Goal: Transaction & Acquisition: Purchase product/service

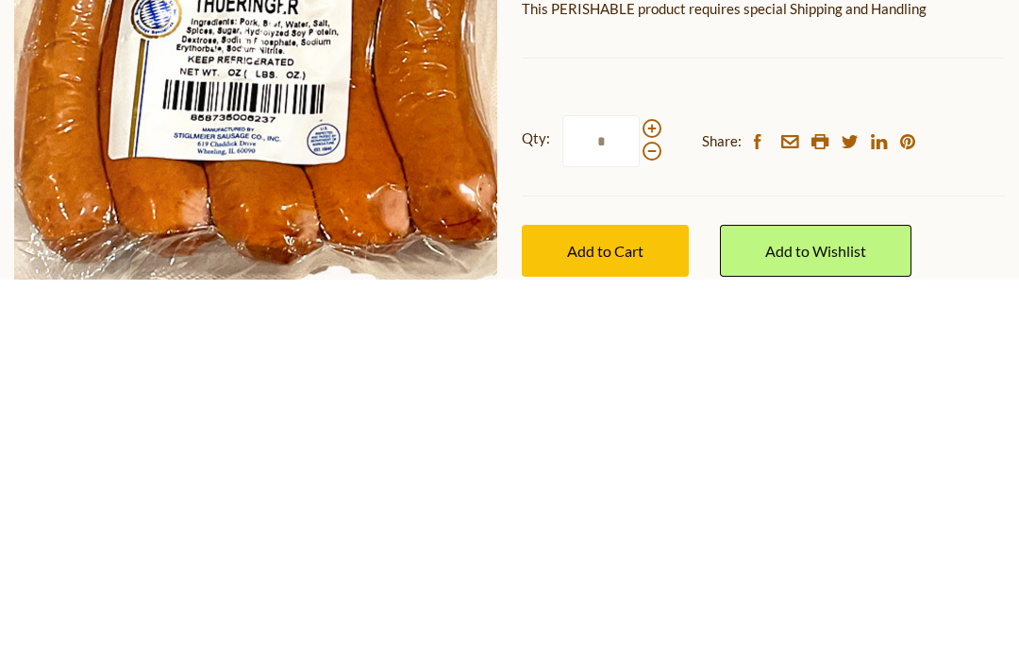
scroll to position [536, 0]
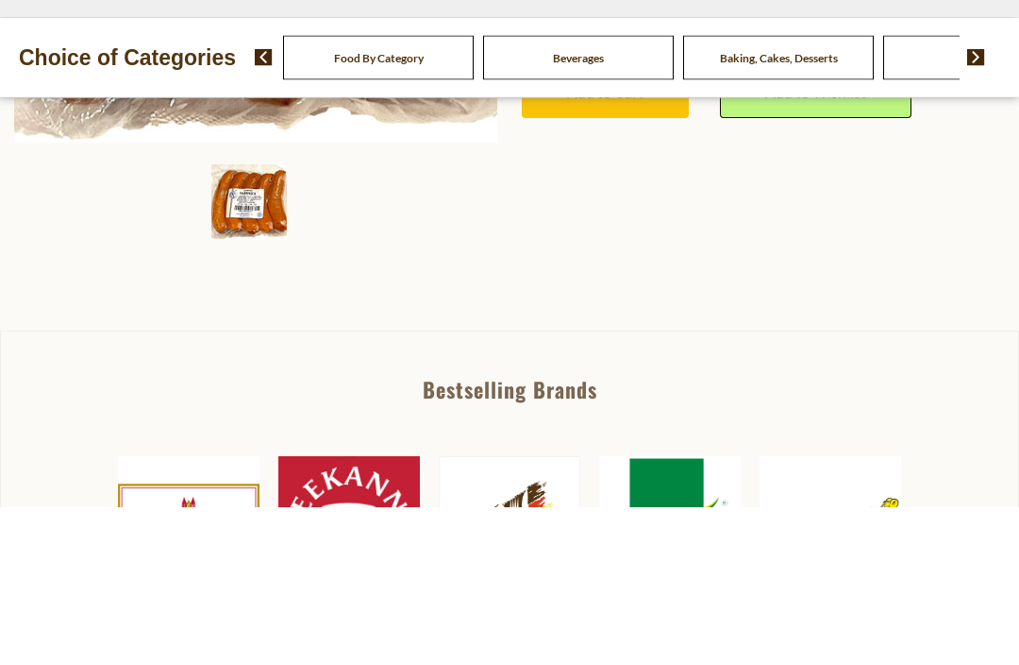
click at [479, 194] on div "Beverages" at bounding box center [579, 216] width 200 height 44
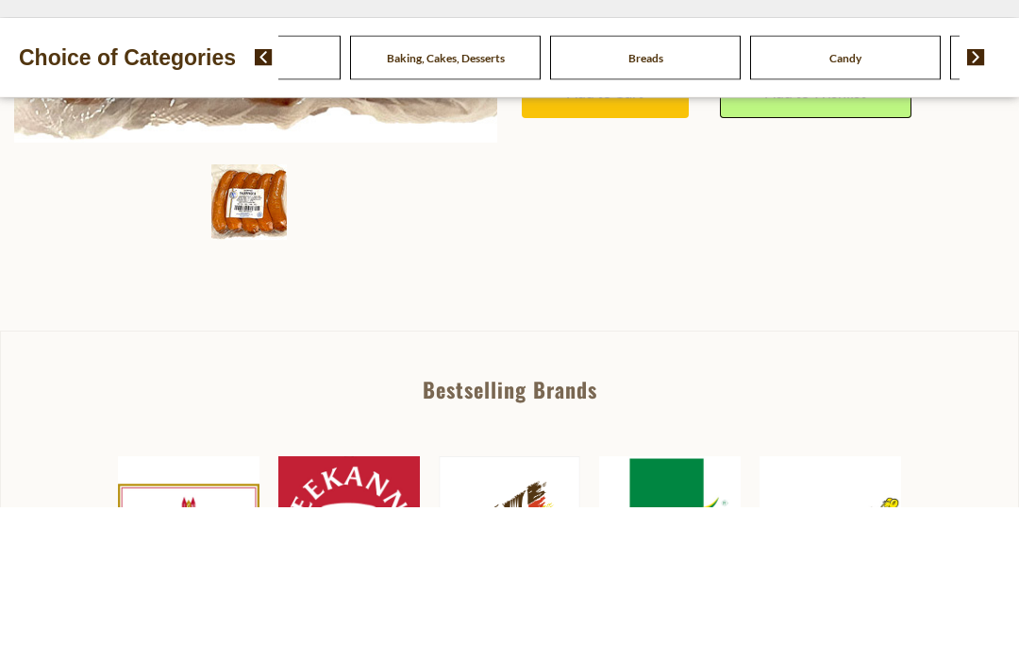
scroll to position [309, 0]
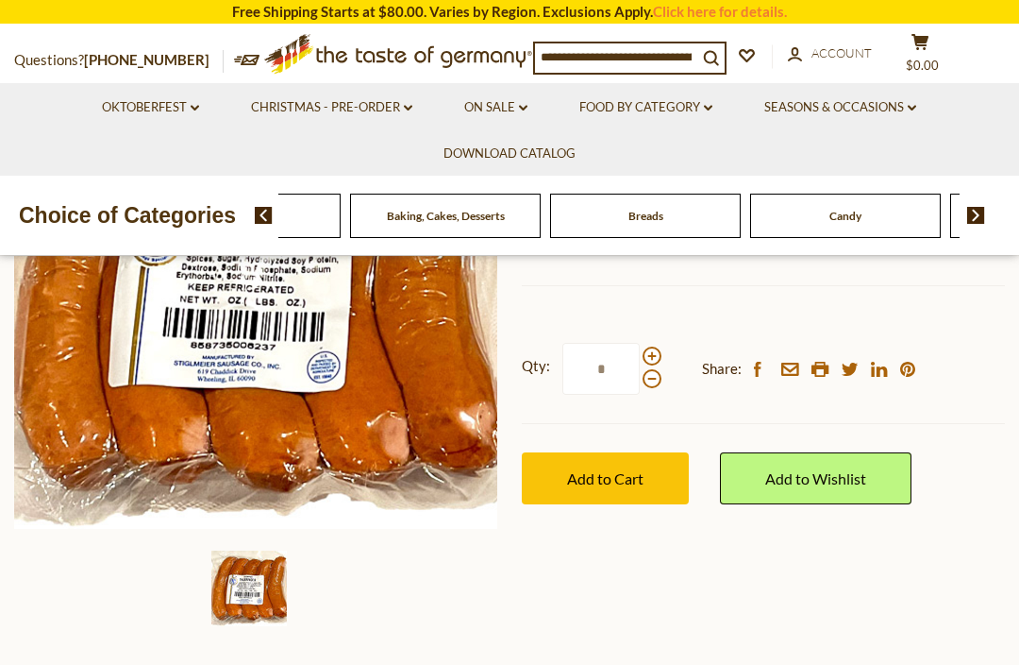
click at [146, 97] on link "Oktoberfest dropdown_arrow" at bounding box center [150, 107] width 97 height 21
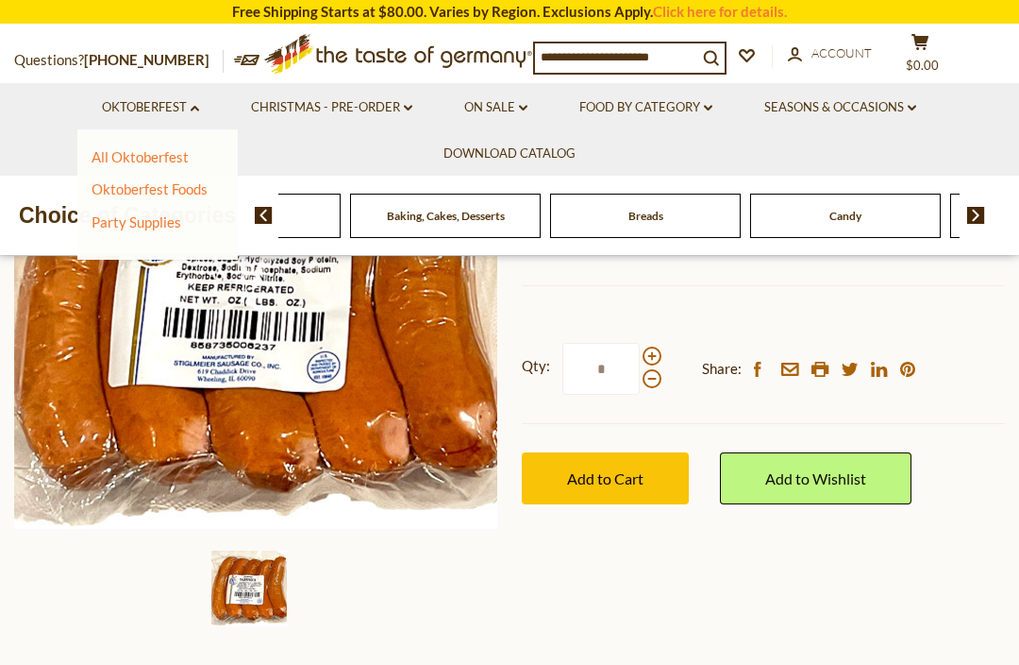
click at [124, 226] on link "Party Supplies" at bounding box center [137, 221] width 90 height 17
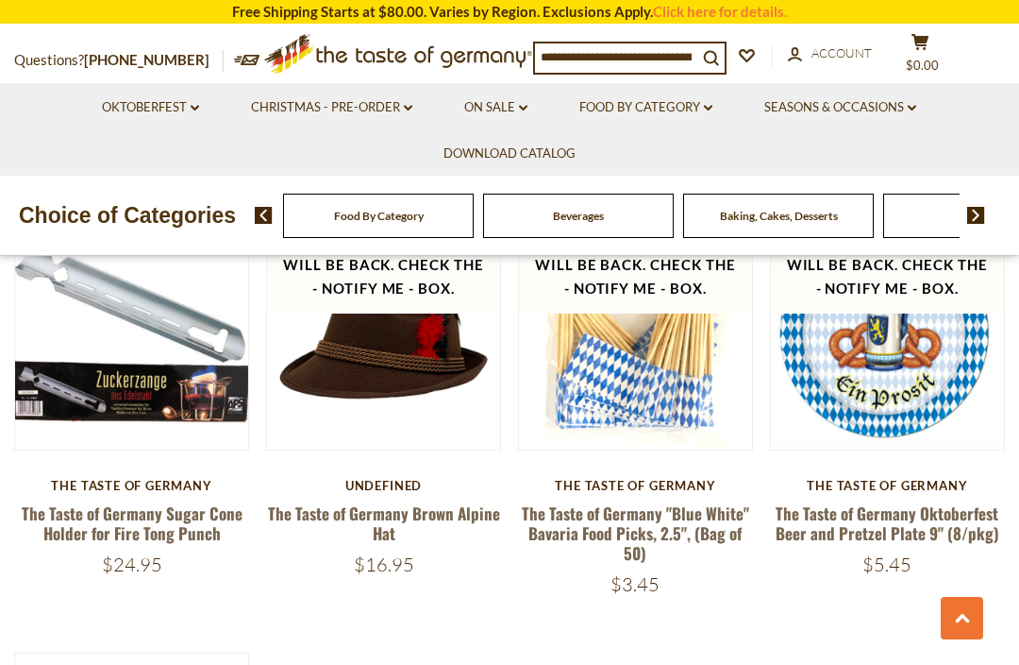
scroll to position [3325, 0]
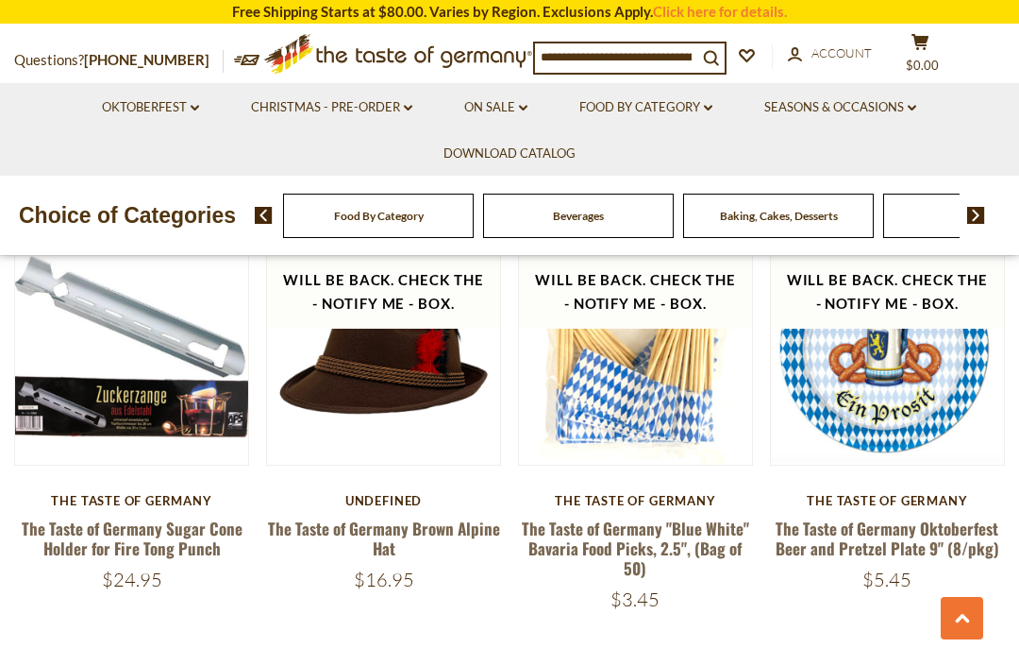
click at [345, 68] on button "Quick View" at bounding box center [383, 46] width 127 height 42
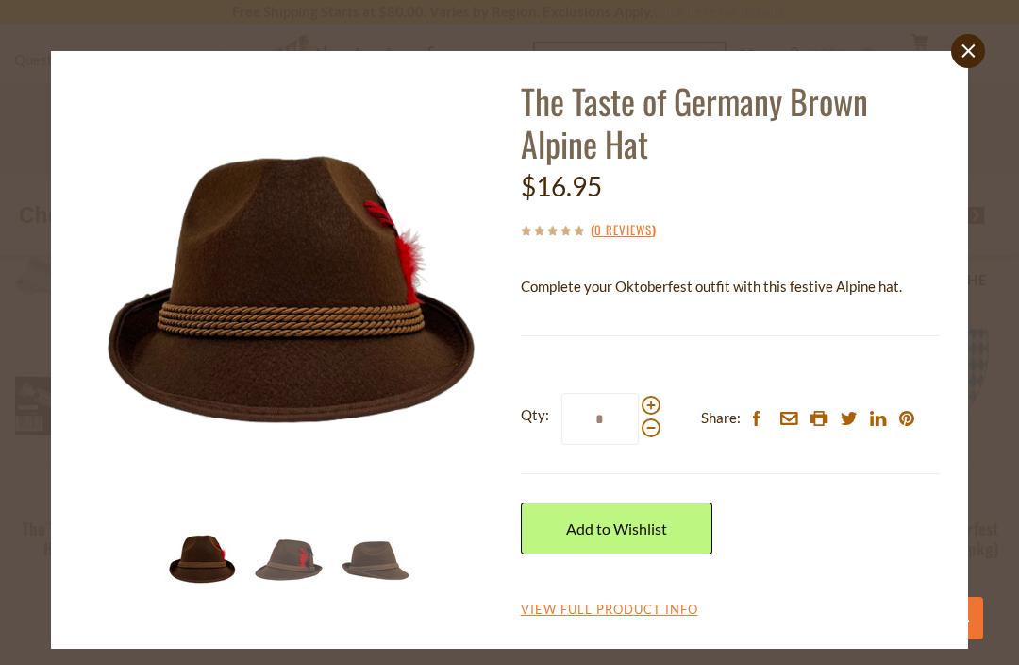
click at [283, 569] on img at bounding box center [289, 559] width 76 height 76
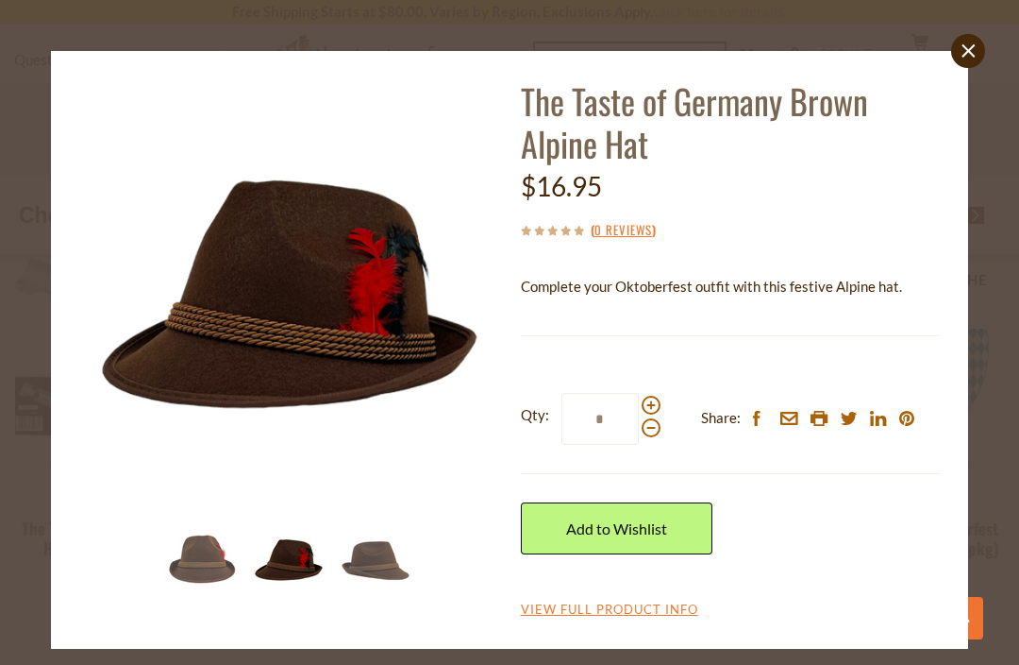
click at [659, 594] on div "The Taste of Germany Brown Alpine Hat $16.95 ( 0 Reviews ) Complete your Oktobe…" at bounding box center [730, 349] width 419 height 541
click at [652, 602] on link "View Full Product Info" at bounding box center [609, 609] width 177 height 17
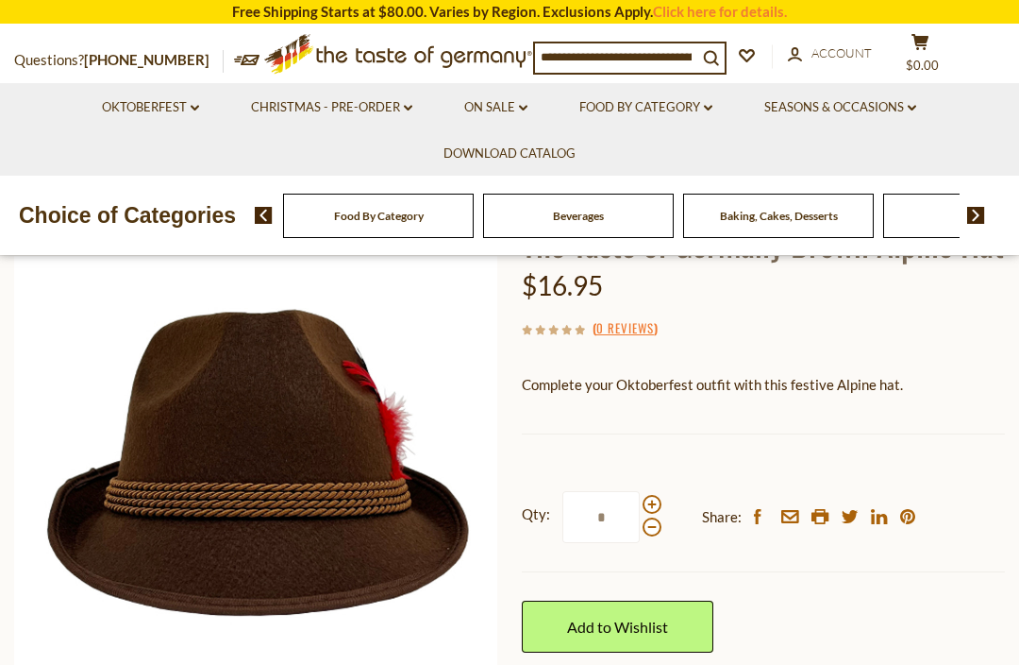
scroll to position [132, 0]
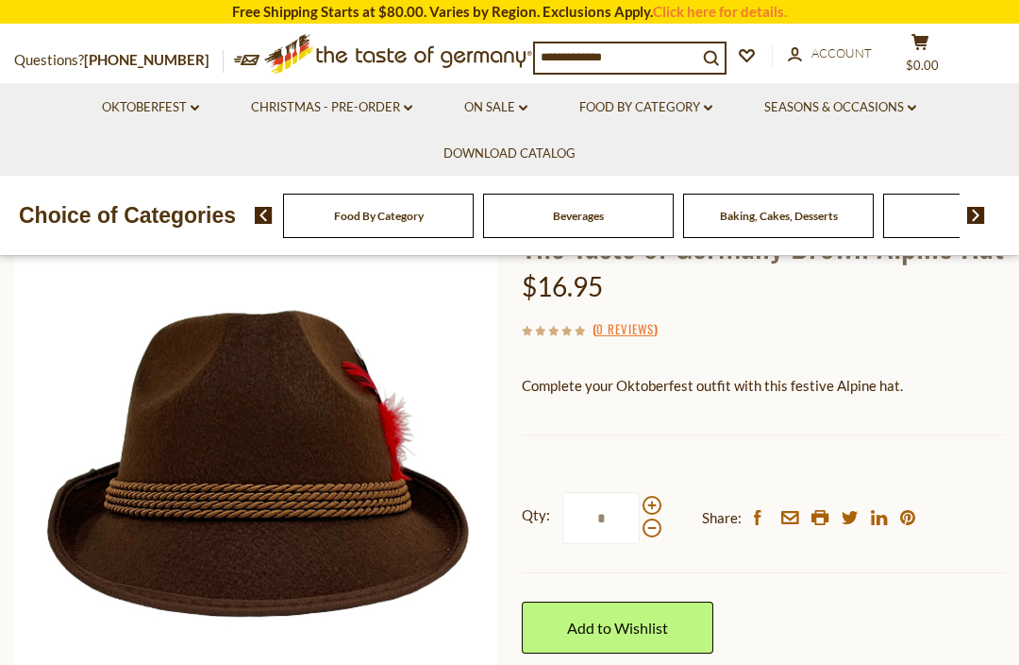
click at [979, 131] on ul "Oktoberfest dropdown_arrow All Oktoberfest Oktoberfest Foods Party Supplies Chr…" at bounding box center [509, 129] width 991 height 93
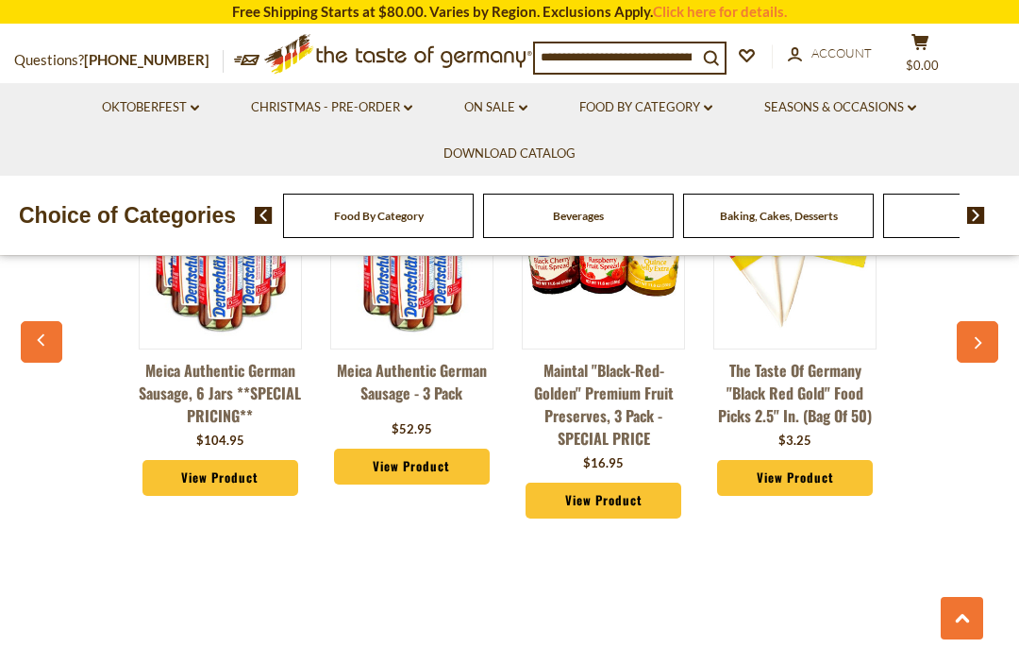
scroll to position [0, 0]
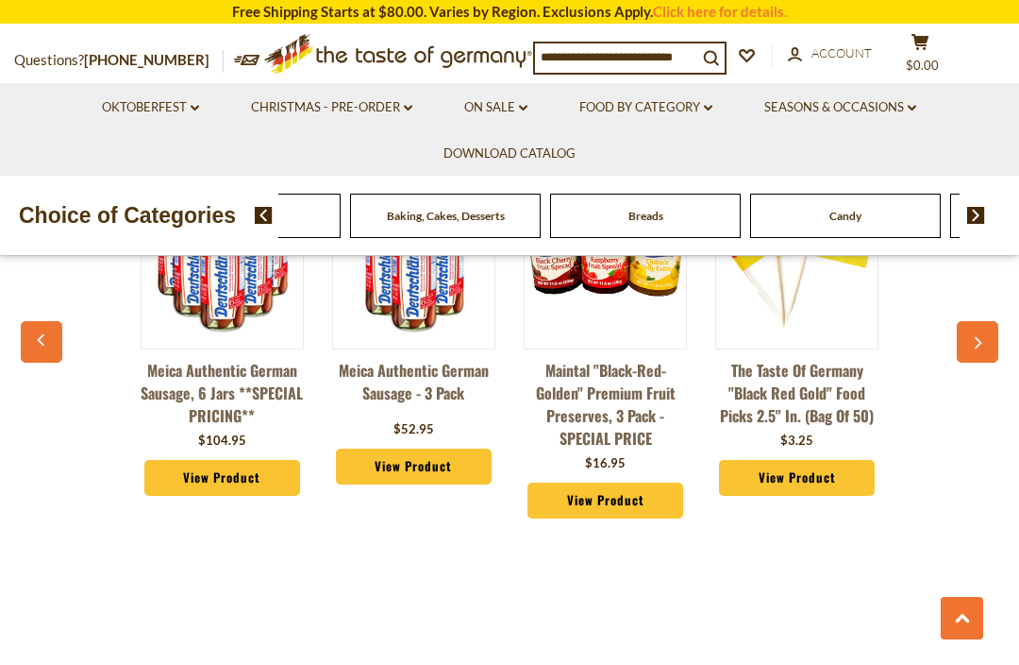
click at [685, 109] on link "Food By Category dropdown_arrow" at bounding box center [646, 107] width 133 height 21
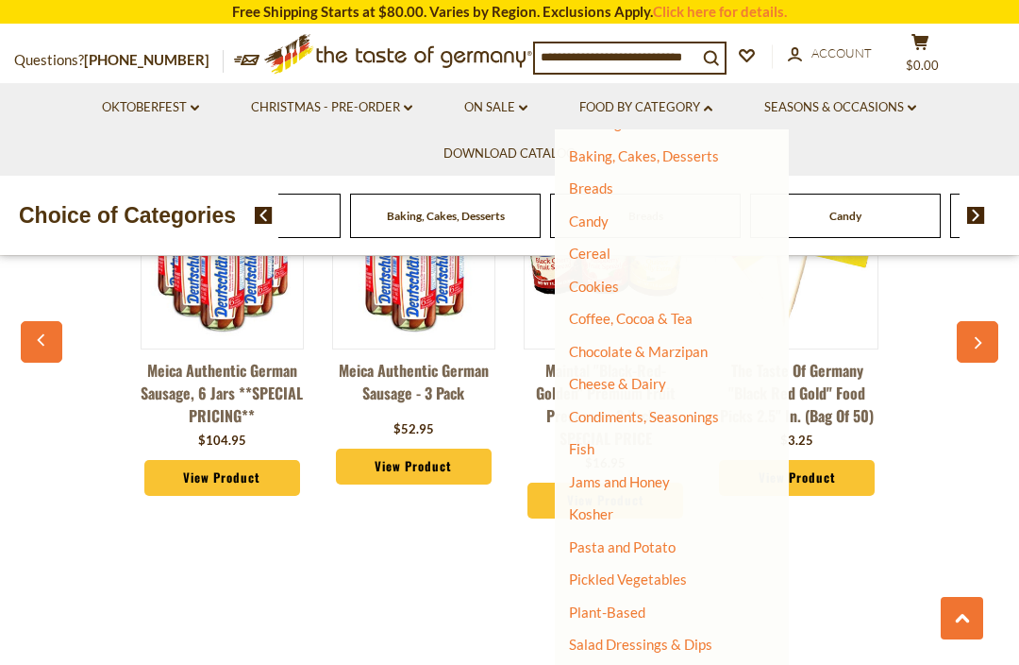
scroll to position [182, 0]
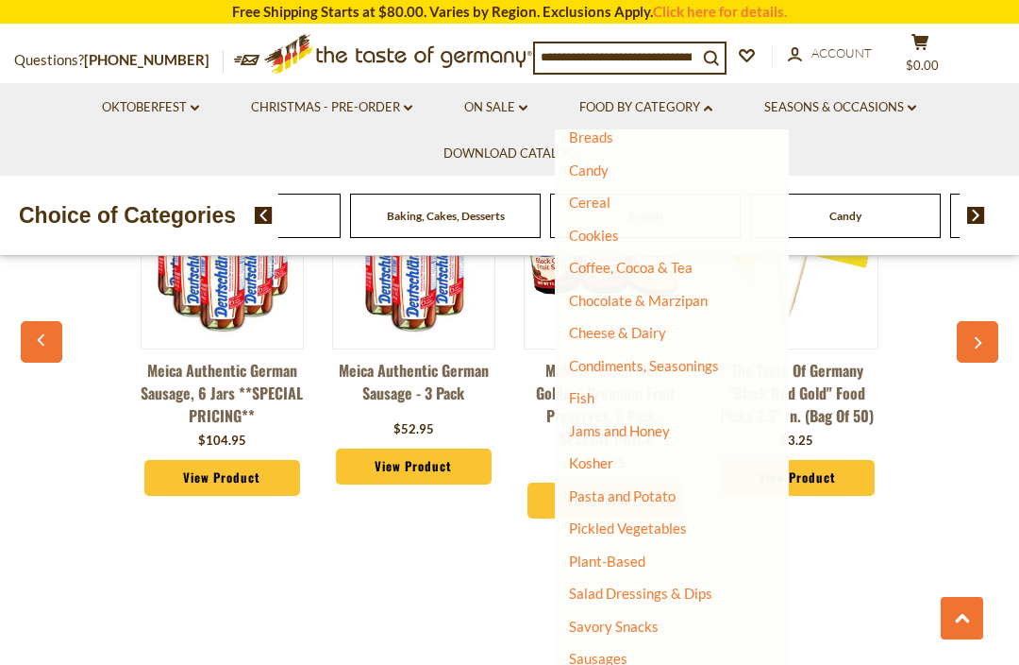
click at [659, 430] on link "Jams and Honey" at bounding box center [619, 430] width 101 height 17
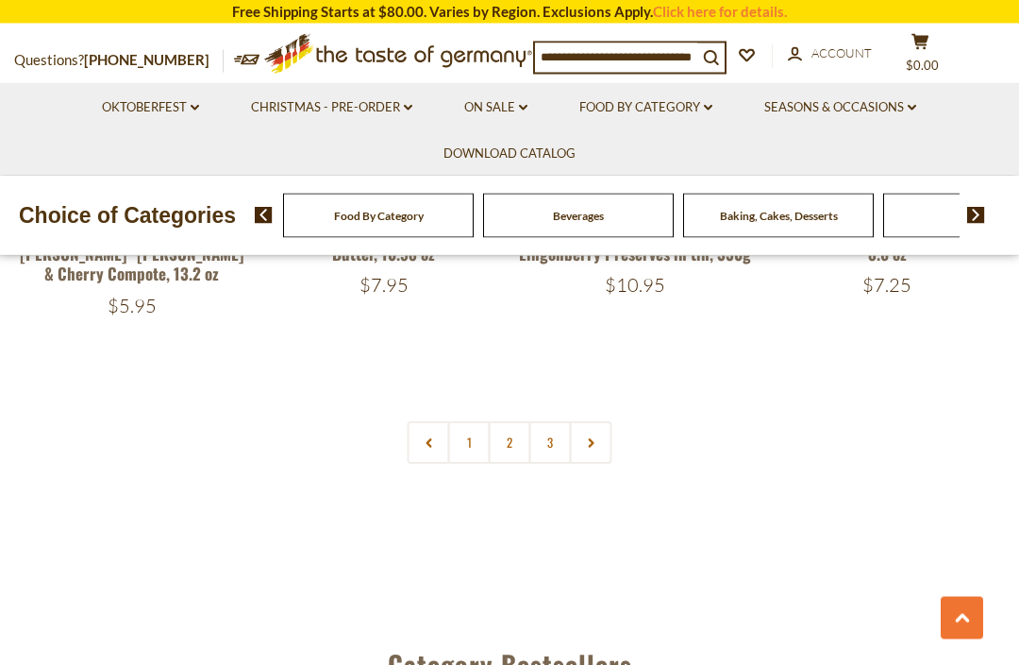
scroll to position [4204, 0]
click at [514, 421] on link "2" at bounding box center [510, 442] width 42 height 42
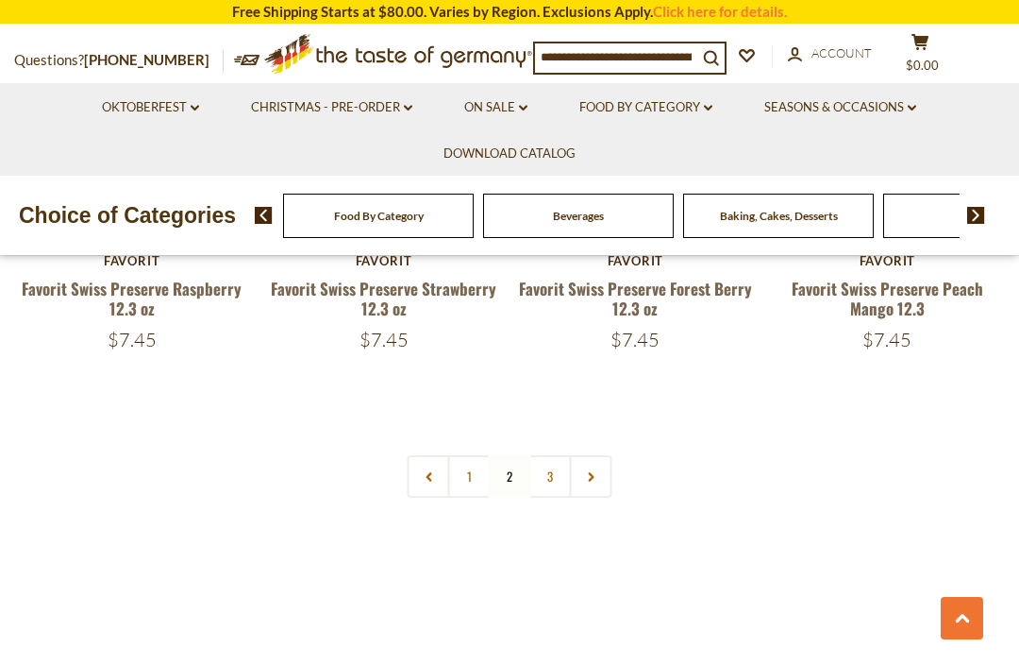
scroll to position [4110, 0]
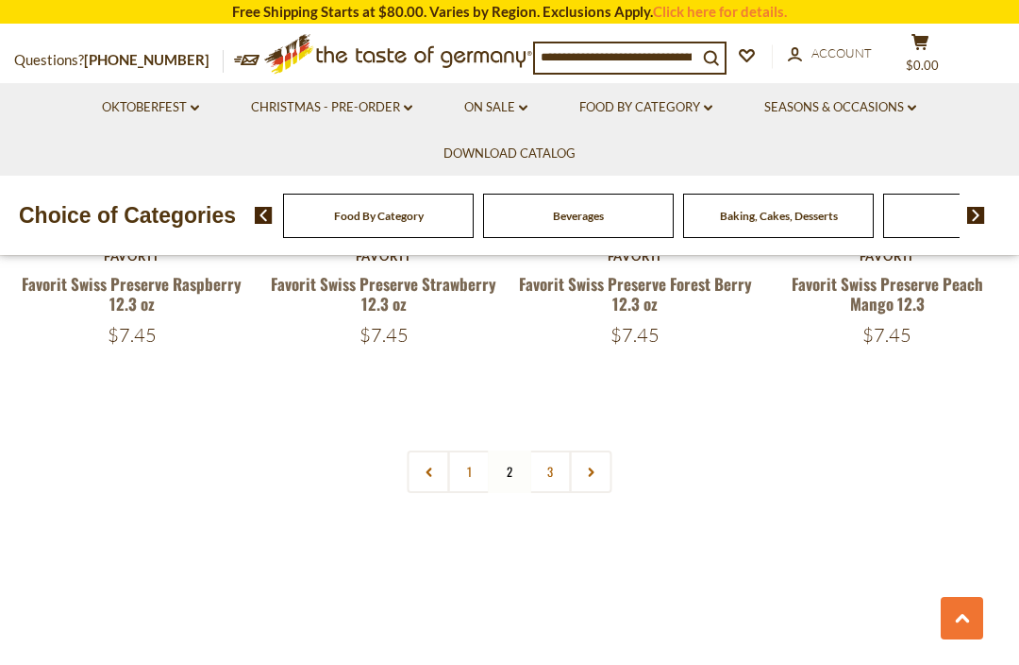
click at [606, 462] on link at bounding box center [591, 471] width 42 height 42
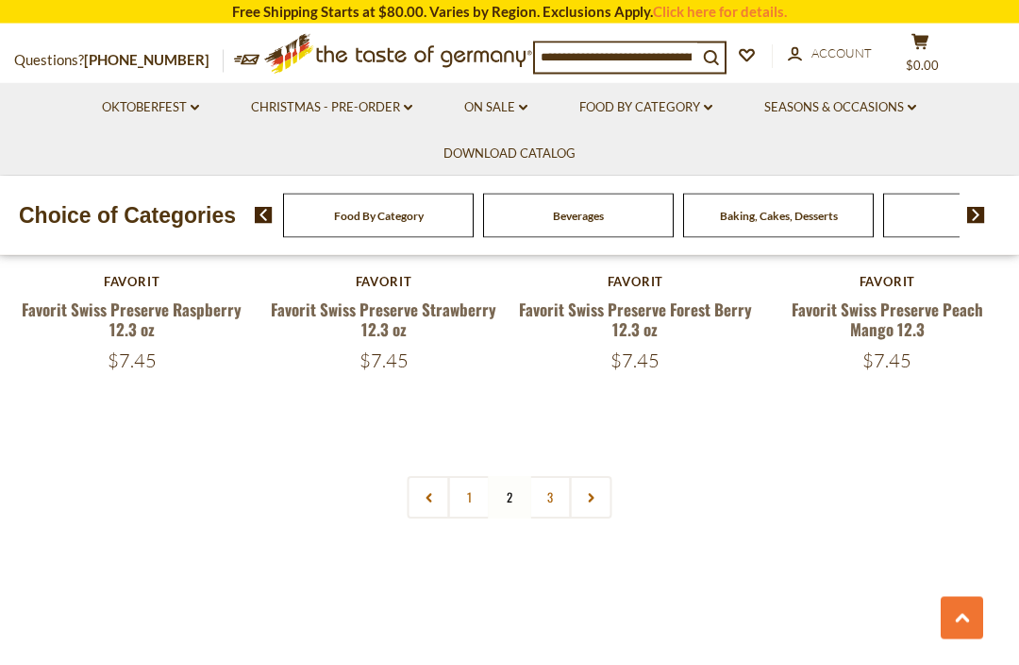
scroll to position [4101, 0]
